Goal: Transaction & Acquisition: Purchase product/service

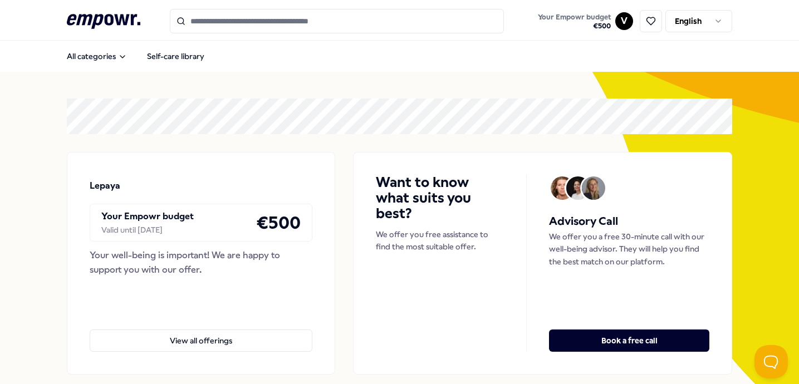
click at [236, 32] on input "Search for products, categories or subcategories" at bounding box center [337, 21] width 334 height 25
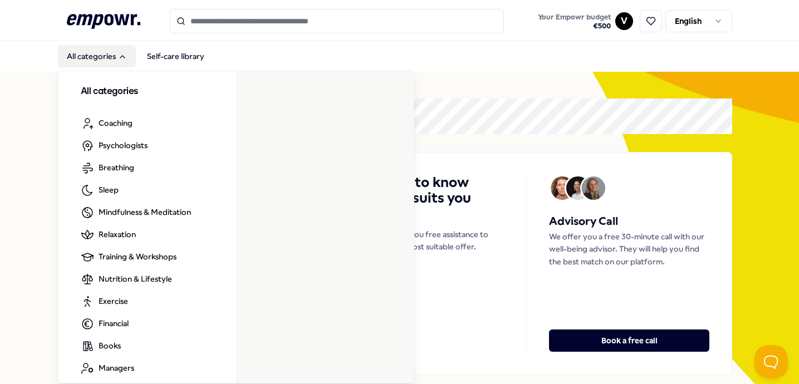
click at [106, 56] on button "All categories" at bounding box center [97, 56] width 78 height 22
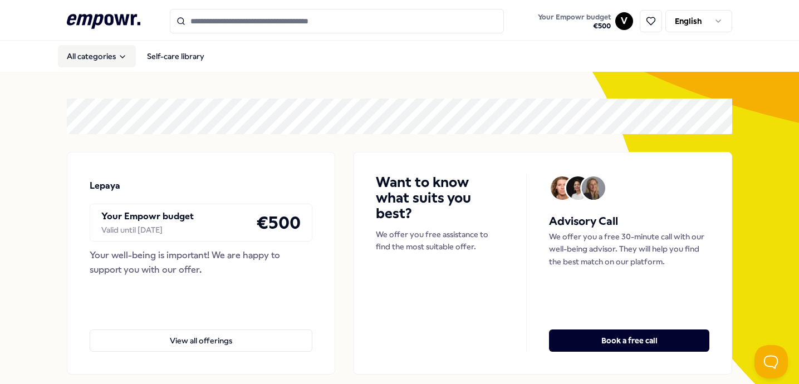
click at [106, 56] on button "All categories" at bounding box center [97, 56] width 78 height 22
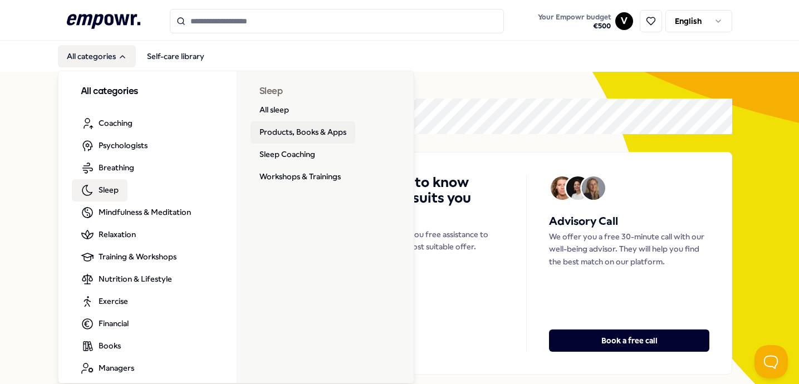
click at [309, 133] on link "Products, Books & Apps" at bounding box center [303, 132] width 105 height 22
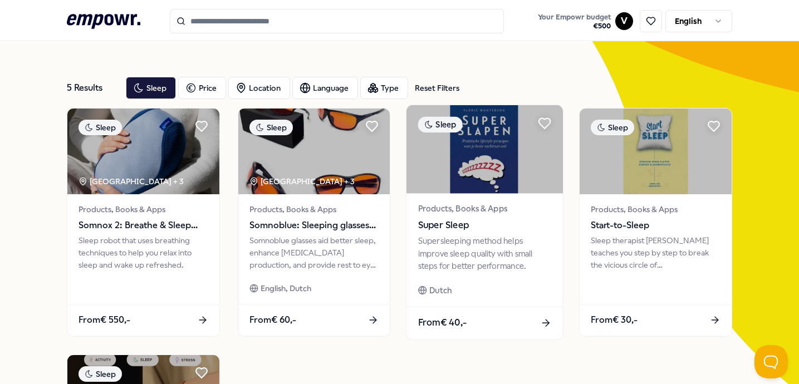
scroll to position [58, 0]
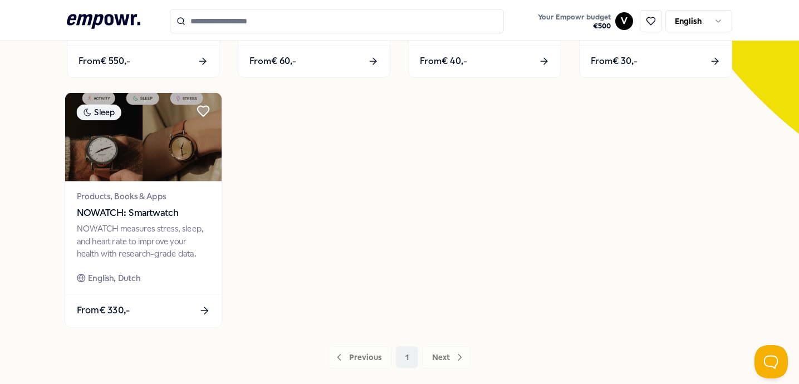
click at [139, 212] on span "NOWATCH: Smartwatch" at bounding box center [143, 213] width 134 height 14
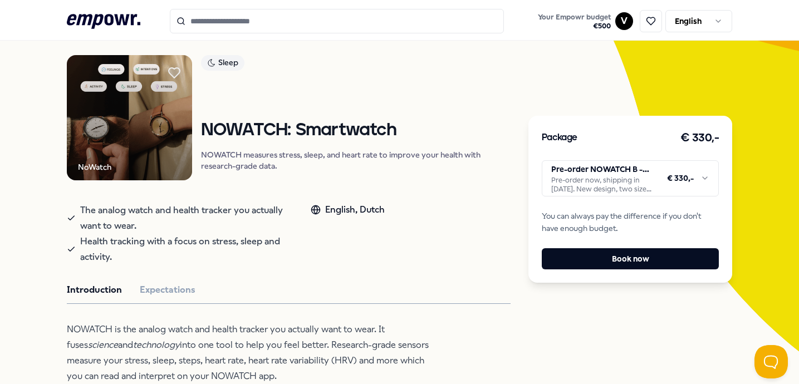
click at [623, 187] on html ".empowr-logo_svg__cls-1{fill:#03032f} Your Empowr budget € 500 V English All ca…" at bounding box center [399, 192] width 799 height 384
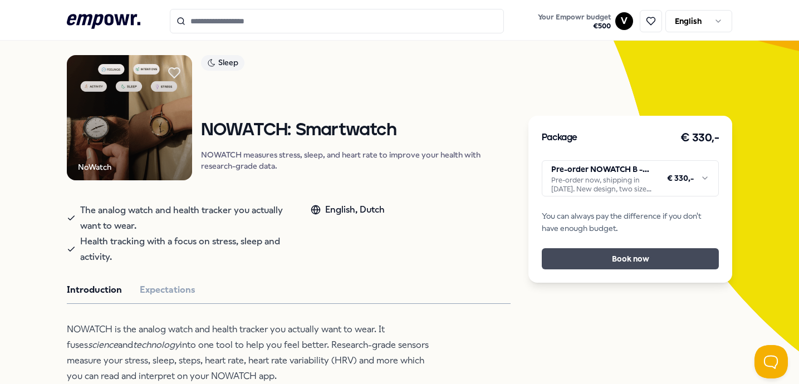
click at [632, 259] on button "Book now" at bounding box center [631, 258] width 178 height 21
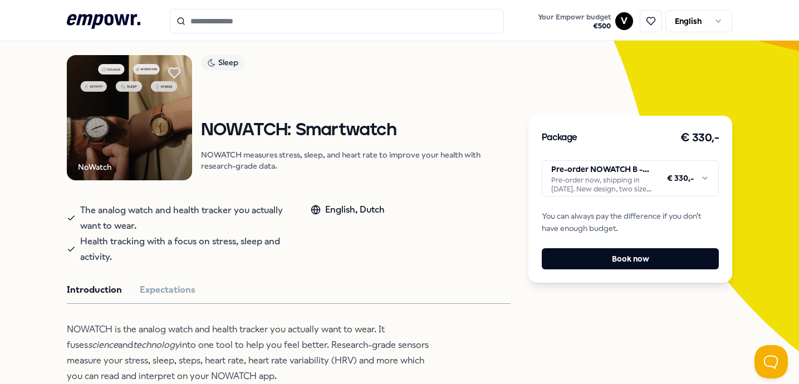
scroll to position [41, 0]
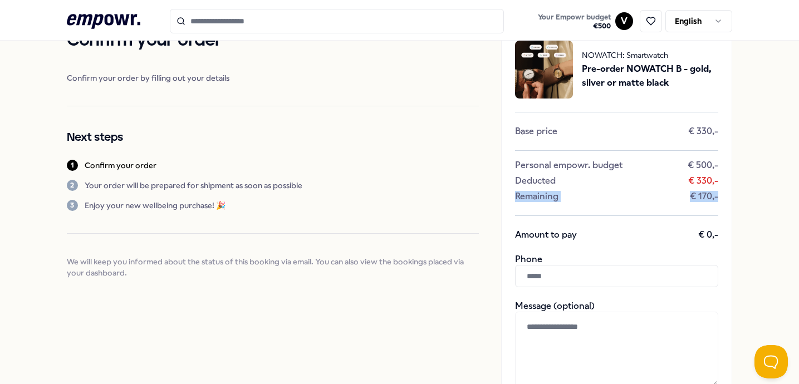
drag, startPoint x: 682, startPoint y: 194, endPoint x: 454, endPoint y: 188, distance: 227.9
click at [509, 192] on div "NOWATCH: Smartwatch Pre-order NOWATCH B - gold, silver or matte black Base pric…" at bounding box center [616, 278] width 231 height 502
click at [400, 186] on div "2 Your order will be prepared for shipment as soon as possible" at bounding box center [273, 185] width 413 height 11
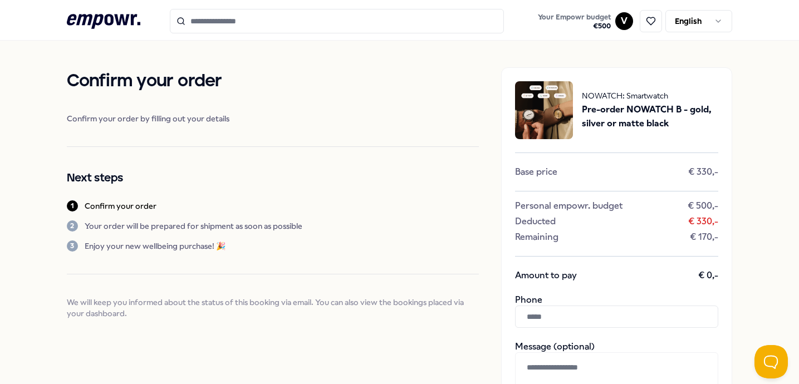
scroll to position [198, 0]
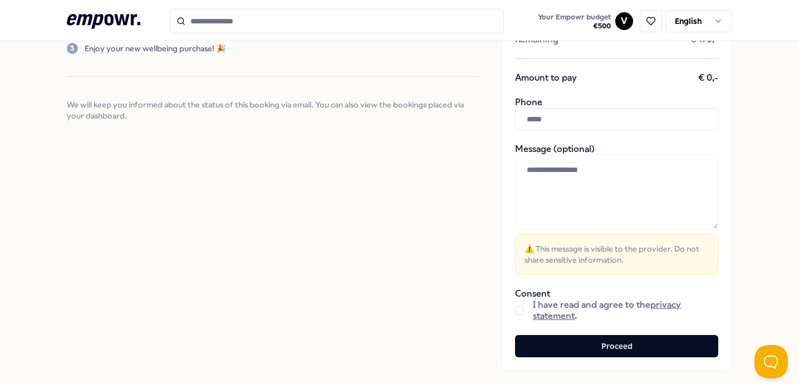
click at [528, 247] on span "⚠️ This message is visible to the provider. Do not share sensitive information." at bounding box center [617, 254] width 184 height 22
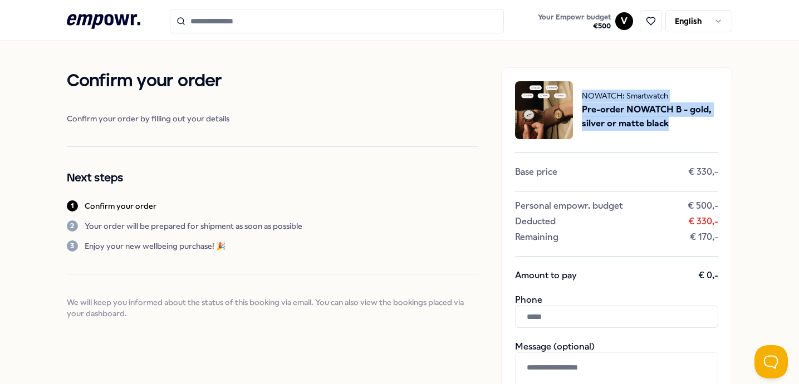
drag, startPoint x: 677, startPoint y: 123, endPoint x: 574, endPoint y: 95, distance: 107.3
click at [574, 95] on div "NOWATCH: Smartwatch Pre-order NOWATCH B - gold, silver or matte black" at bounding box center [616, 110] width 203 height 58
click at [640, 124] on span "Pre-order NOWATCH B - gold, silver or matte black" at bounding box center [650, 117] width 136 height 28
drag, startPoint x: 678, startPoint y: 124, endPoint x: 580, endPoint y: 109, distance: 99.2
click at [580, 109] on div "NOWATCH: Smartwatch Pre-order NOWATCH B - gold, silver or matte black" at bounding box center [616, 110] width 203 height 58
